Goal: Find specific page/section: Find specific page/section

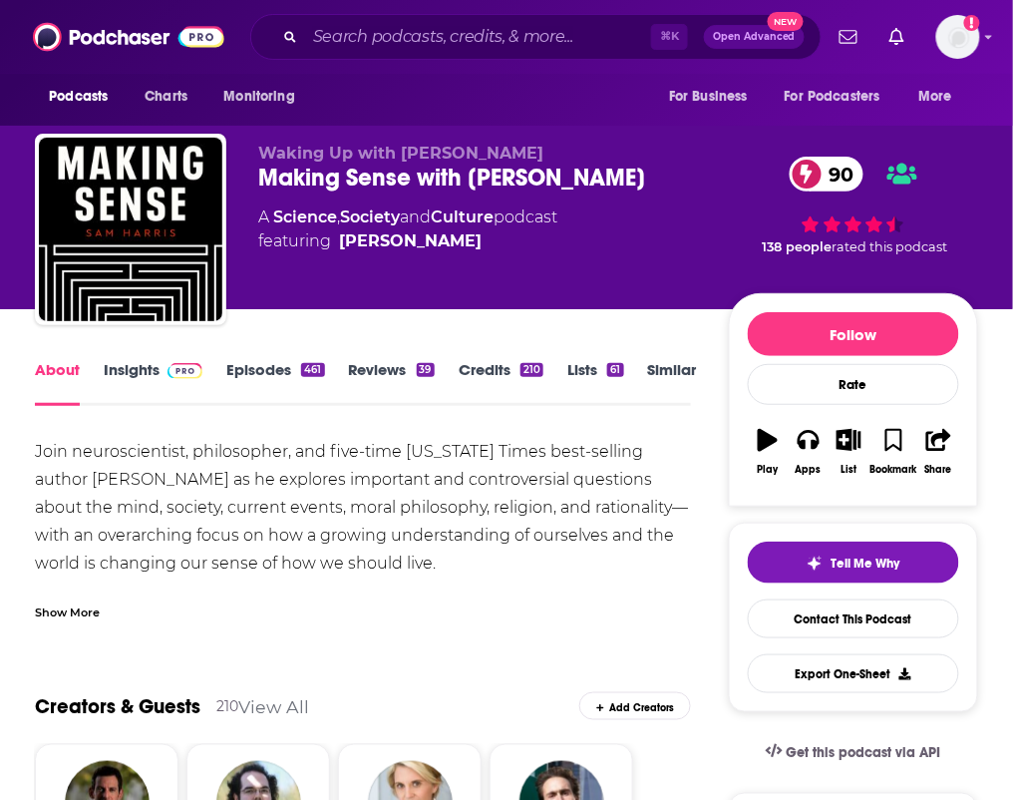
click at [182, 381] on link "Insights" at bounding box center [153, 383] width 99 height 46
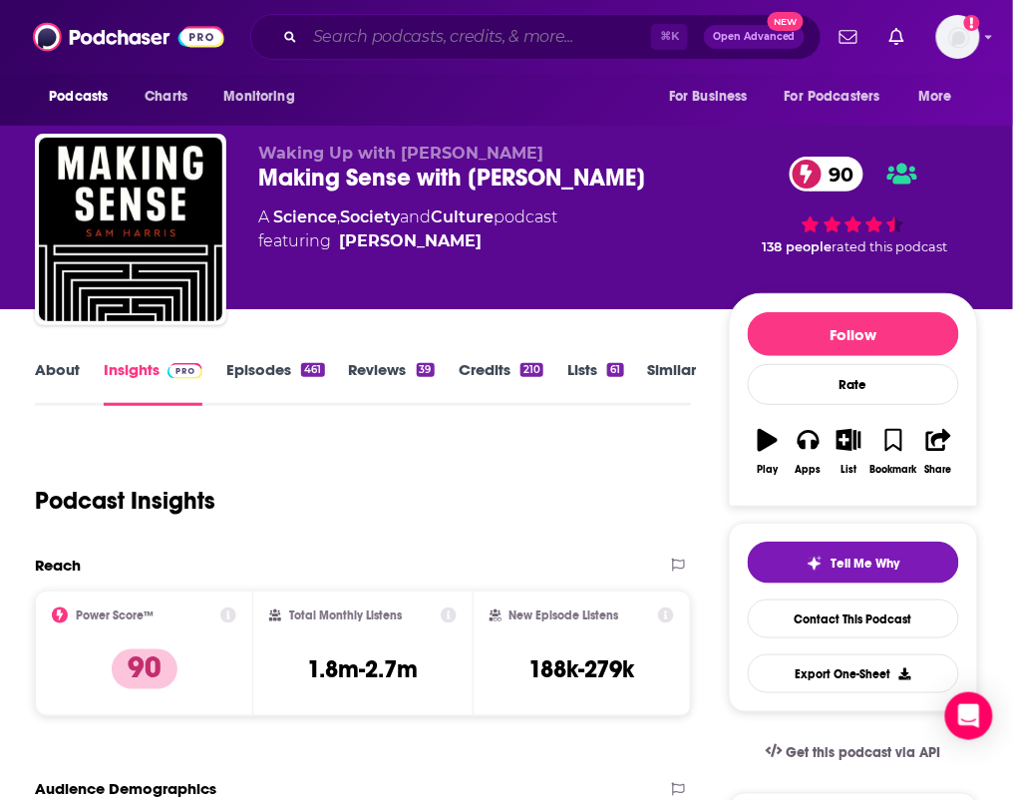
click at [481, 48] on input "Search podcasts, credits, & more..." at bounding box center [478, 37] width 346 height 32
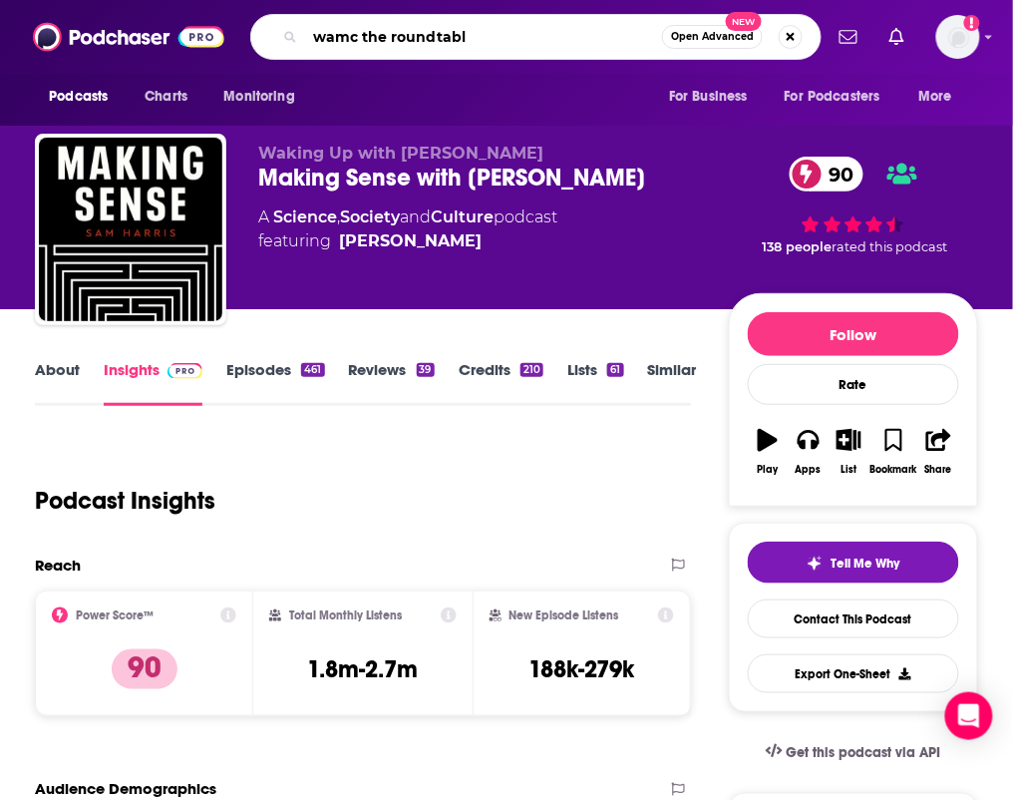
type input "wamc the roundtable"
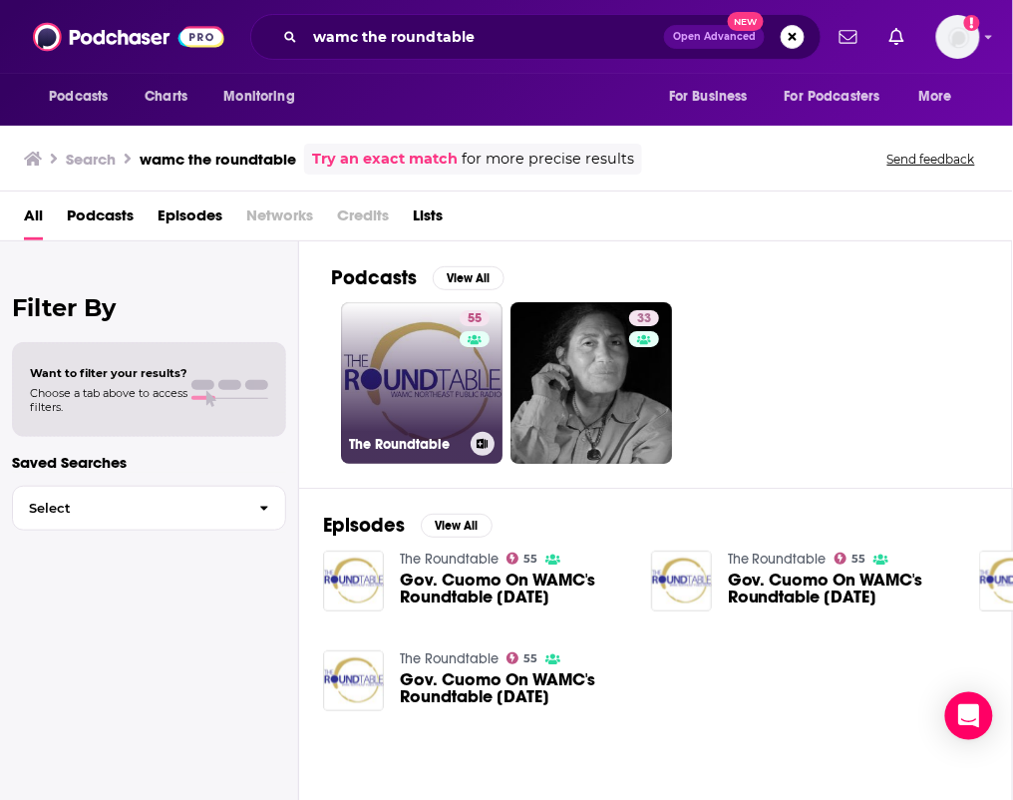
click at [408, 370] on link "55 The Roundtable" at bounding box center [422, 383] width 162 height 162
